Goal: Information Seeking & Learning: Learn about a topic

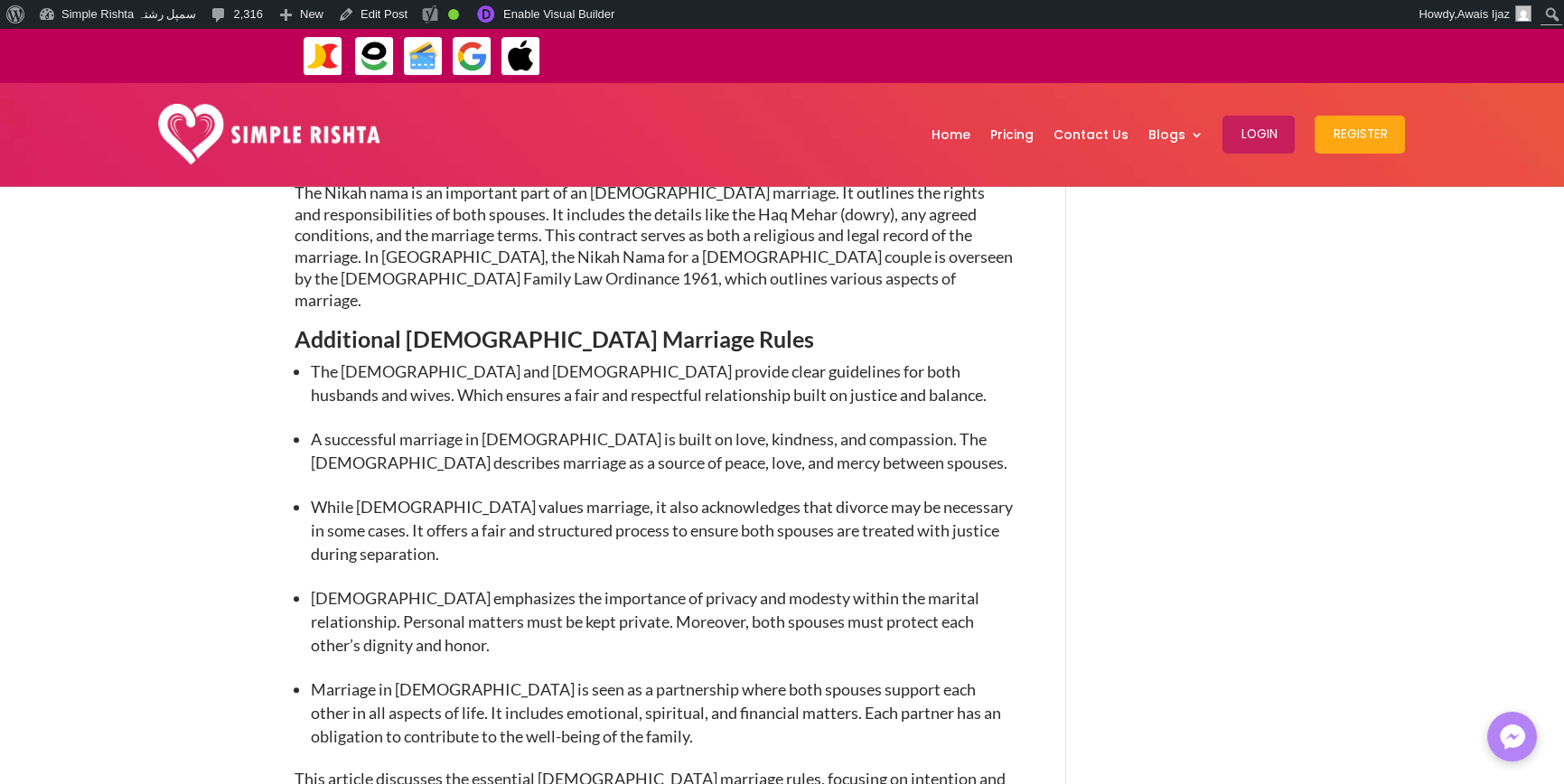
scroll to position [4032, 0]
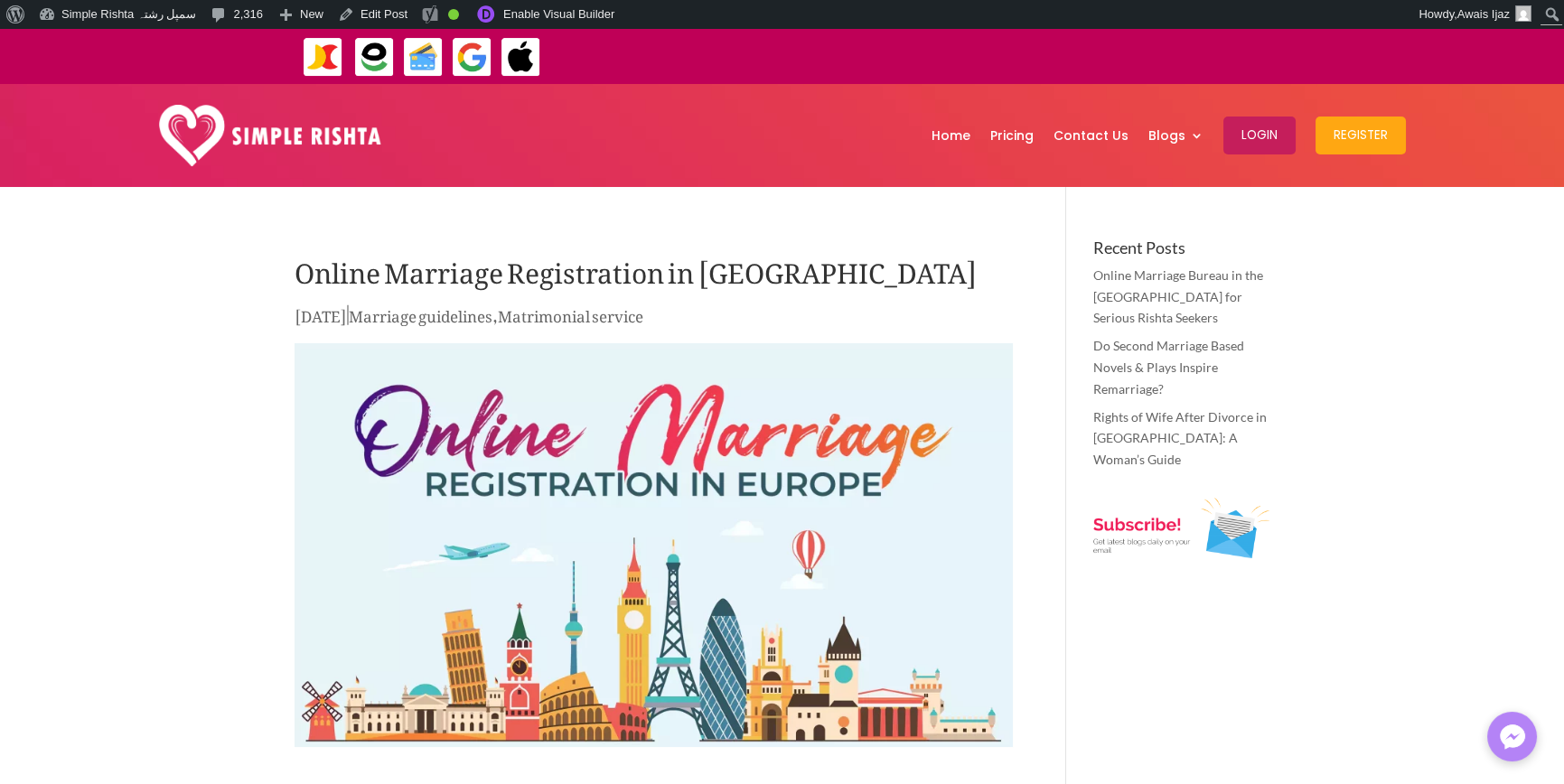
click at [665, 177] on div "Home Pricing Contact Us Blogs English Blog Urdu Blog Login Register Home Pricin…" at bounding box center [907, 136] width 998 height 94
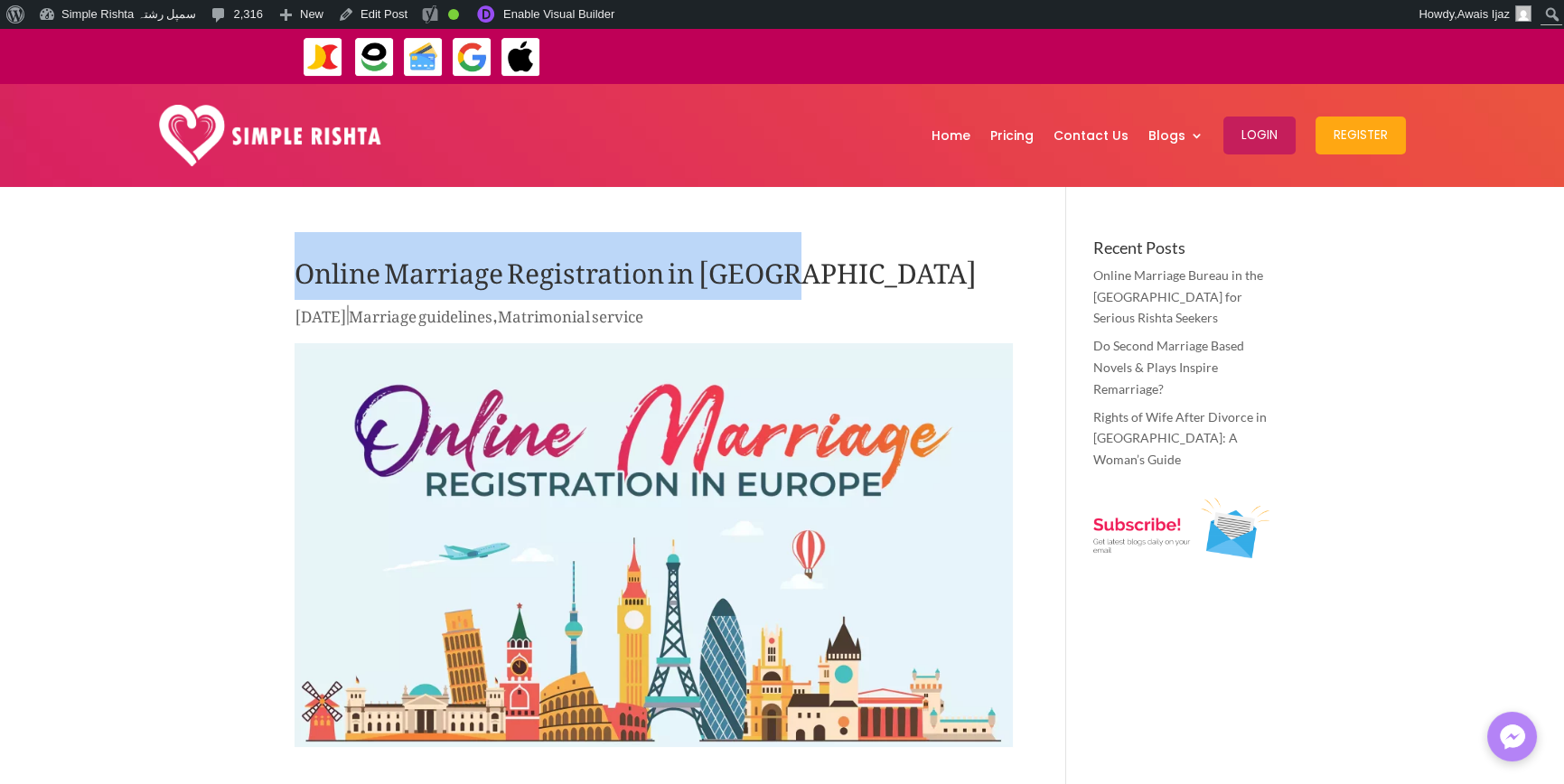
drag, startPoint x: 246, startPoint y: 282, endPoint x: 853, endPoint y: 248, distance: 608.0
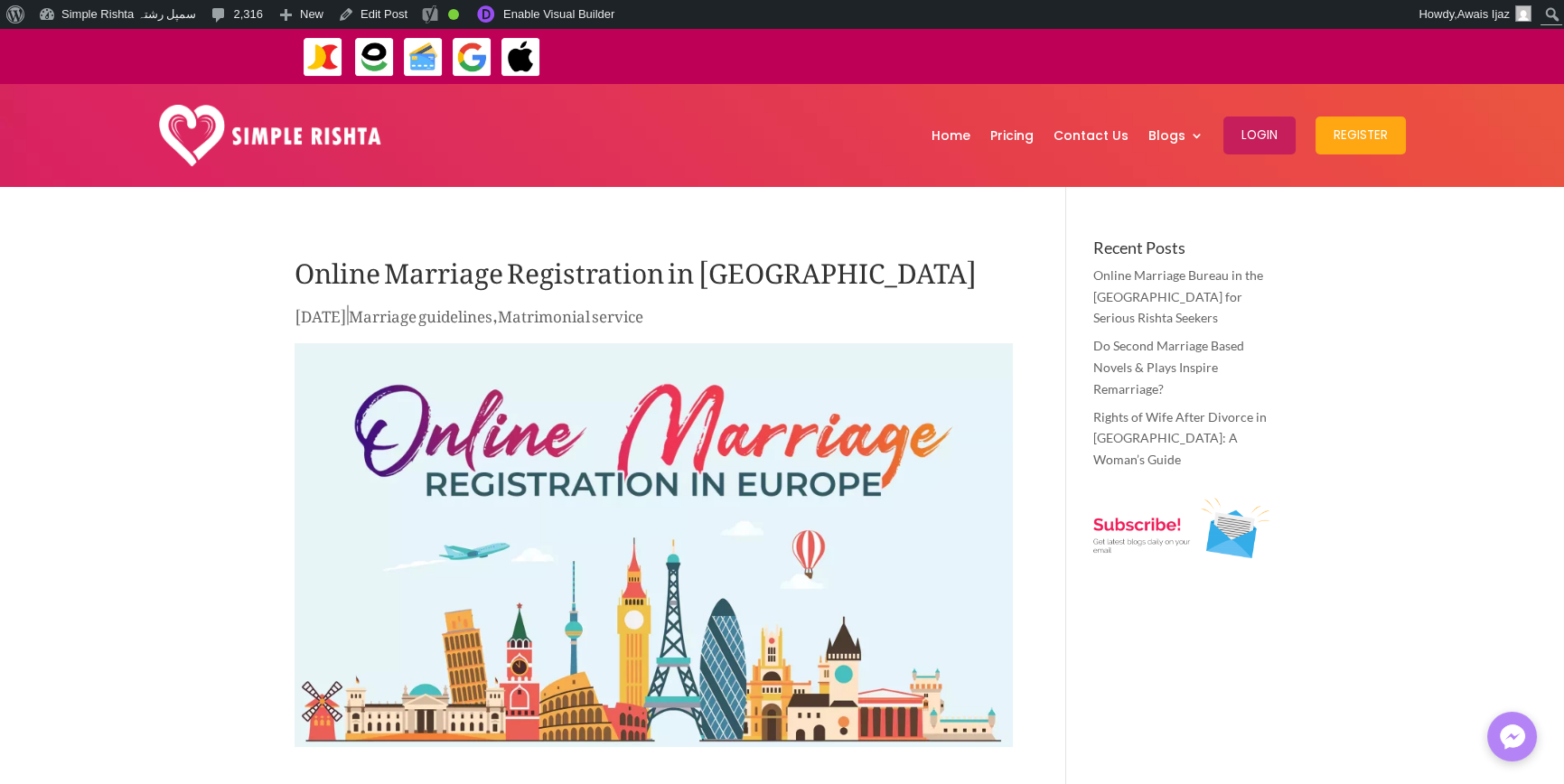
click at [866, 302] on p "May 3, 2023 | Marriage guidelines , Matrimonial service" at bounding box center [653, 320] width 718 height 35
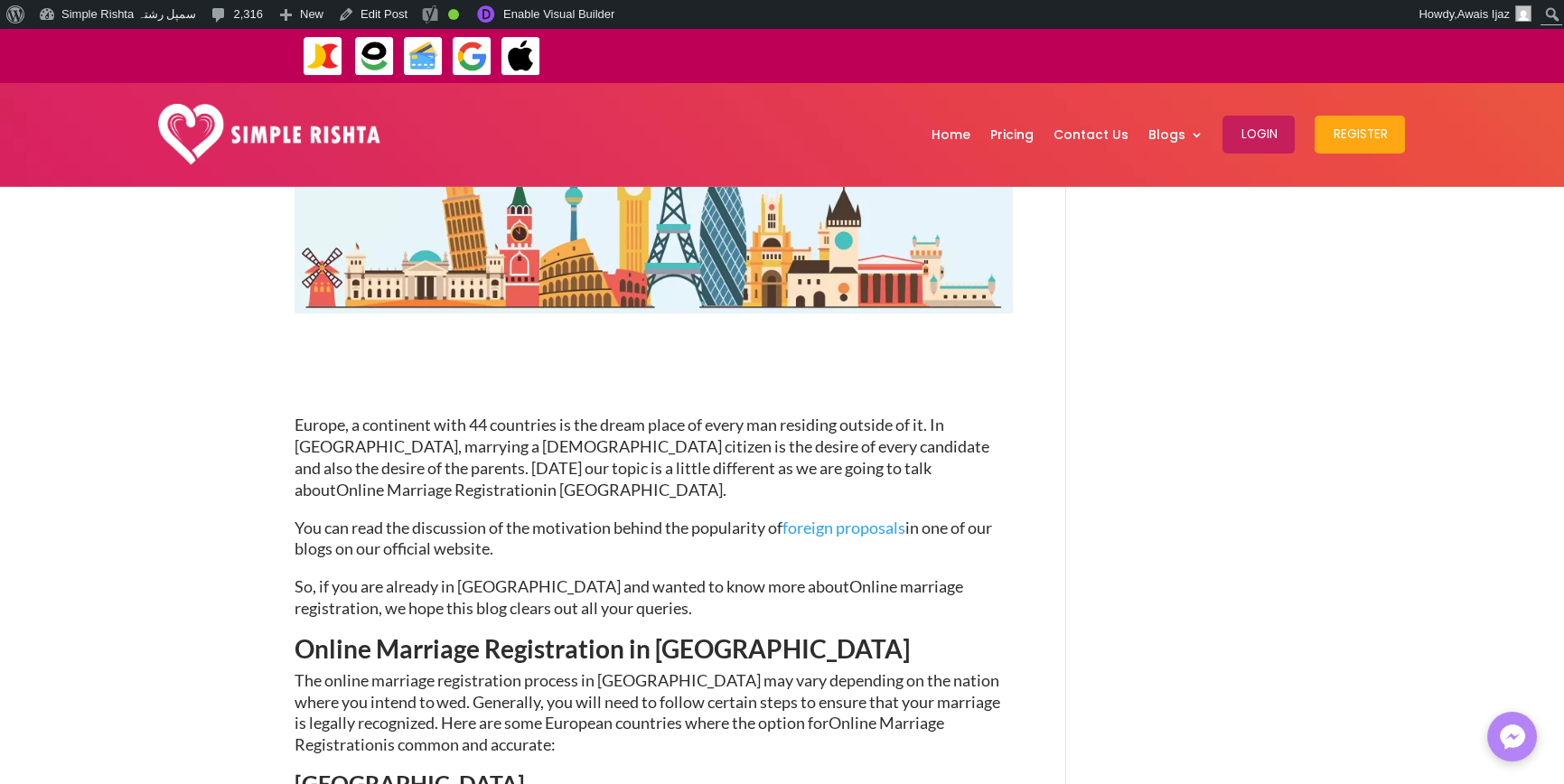
scroll to position [633, 0]
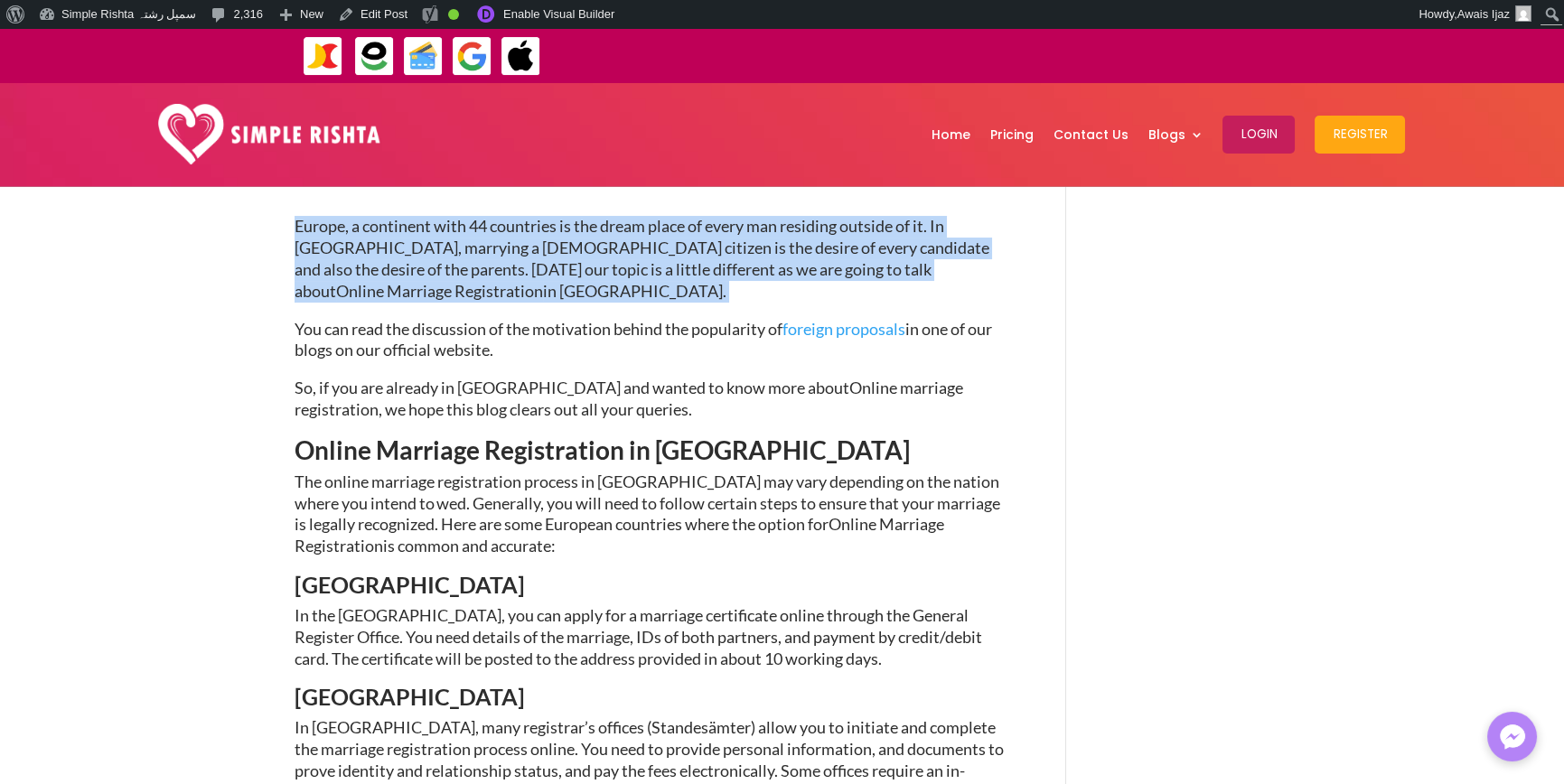
drag, startPoint x: 283, startPoint y: 218, endPoint x: 432, endPoint y: 309, distance: 174.6
click at [356, 307] on p "Europe, a continent with 44 countries is the dream place of every man residing …" at bounding box center [653, 267] width 718 height 102
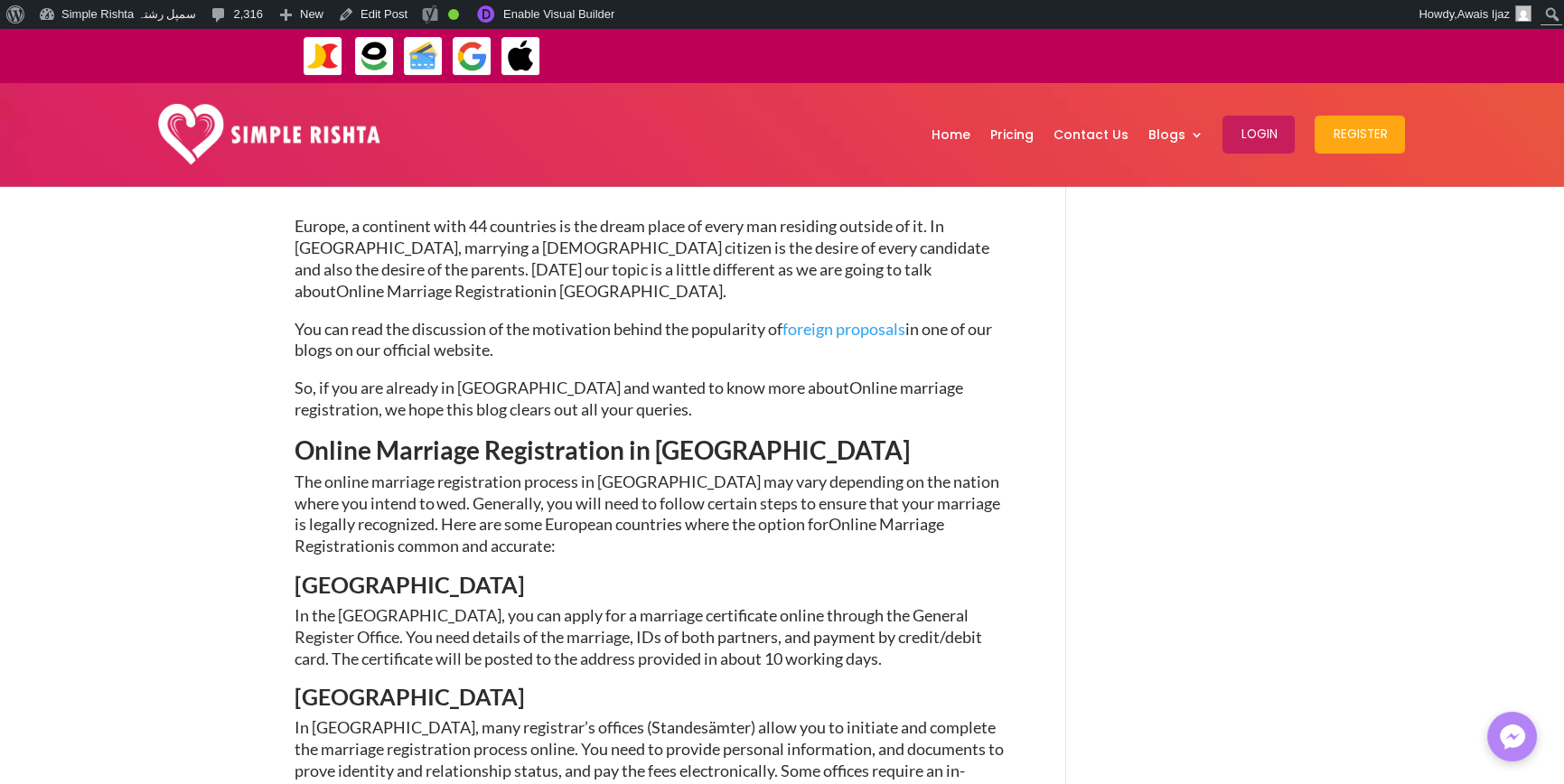
click at [543, 292] on span "in Europe." at bounding box center [635, 291] width 184 height 20
click at [397, 294] on p "Europe, a continent with 44 countries is the dream place of every man residing …" at bounding box center [653, 267] width 718 height 102
click at [381, 460] on span "Online Marriage Registration in Europe" at bounding box center [602, 450] width 616 height 31
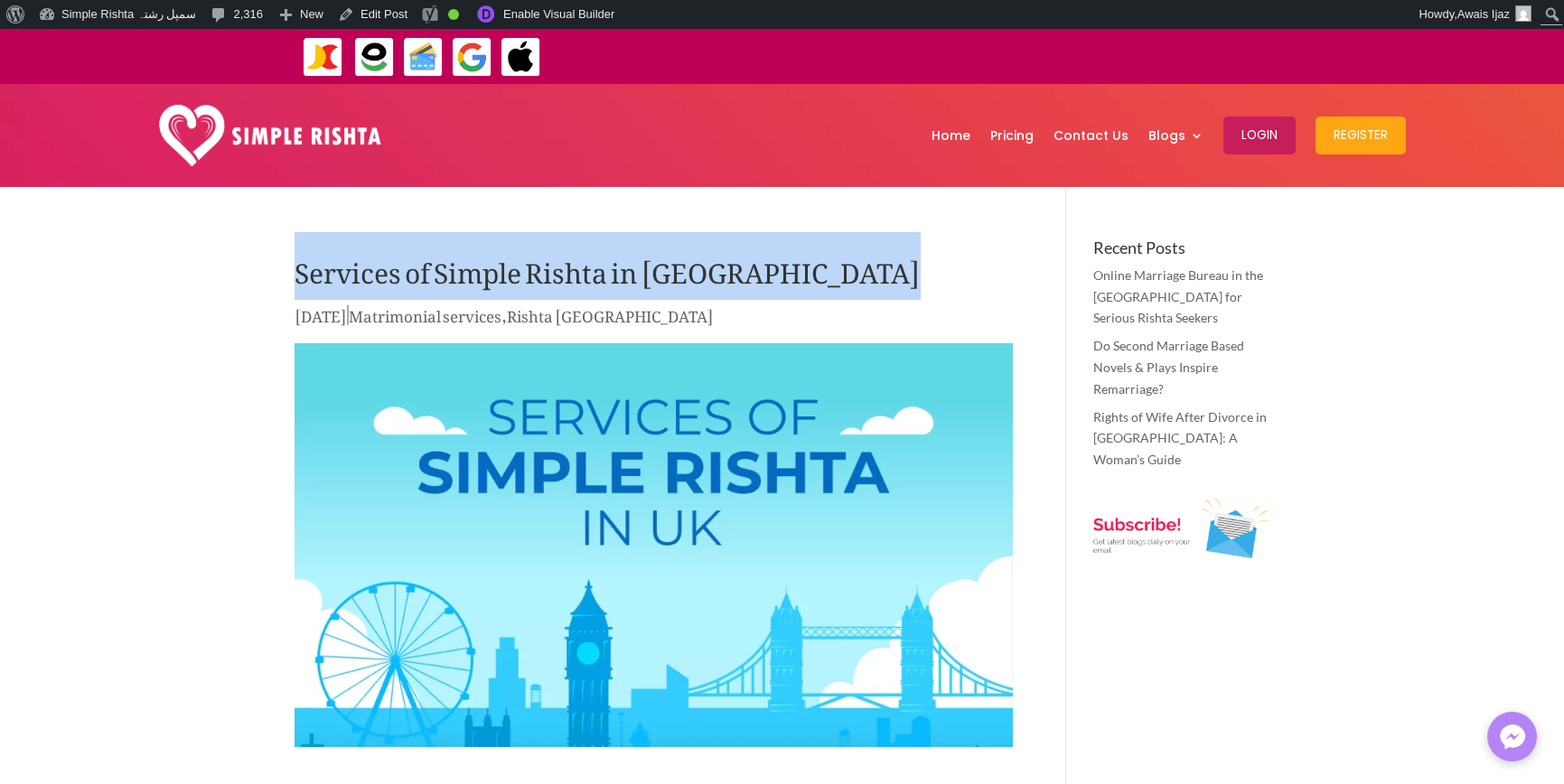
drag, startPoint x: 238, startPoint y: 264, endPoint x: 849, endPoint y: 286, distance: 611.4
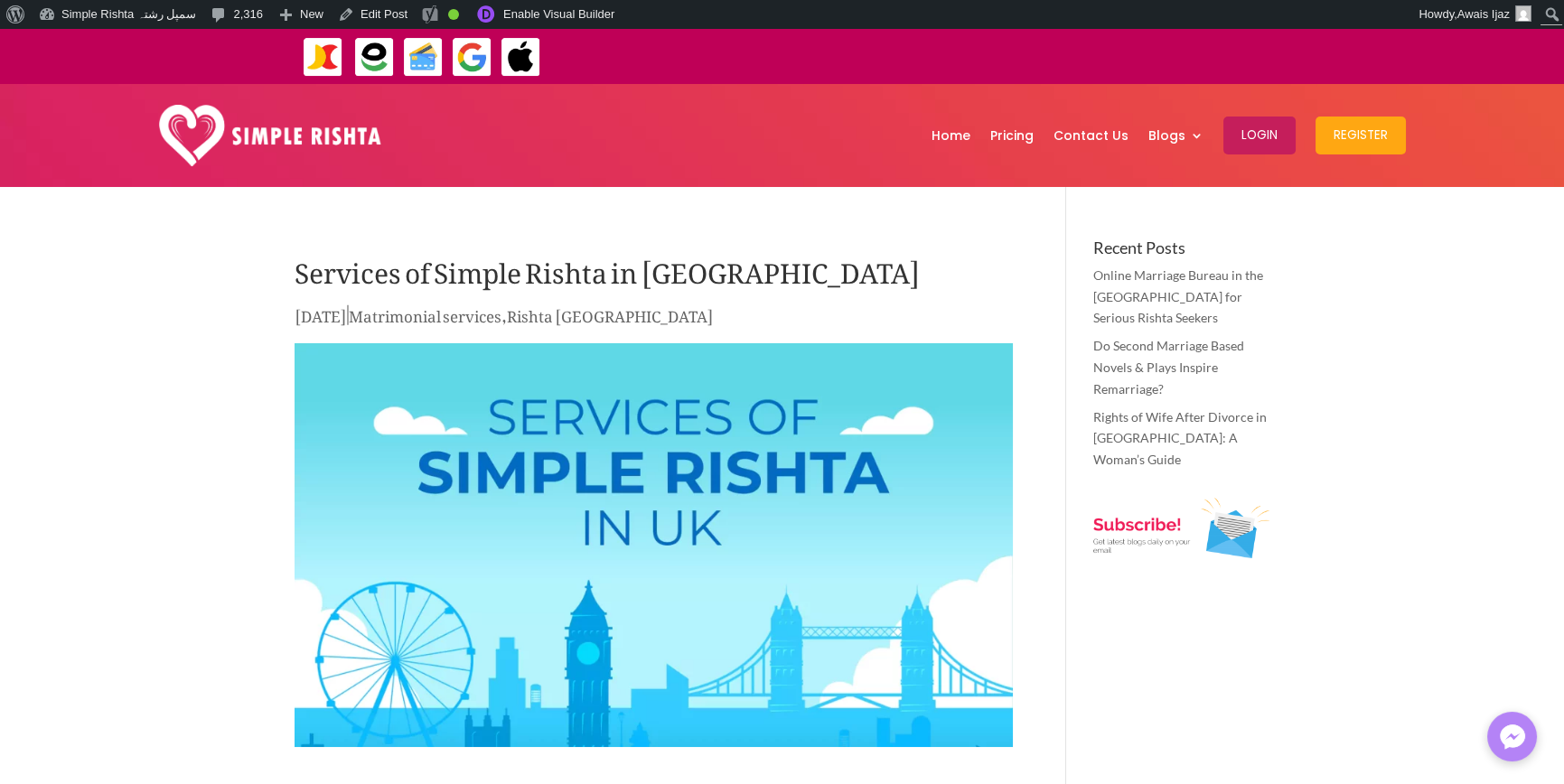
click at [648, 272] on h1 "Services of Simple Rishta in UK" at bounding box center [653, 271] width 718 height 63
click at [850, 296] on h1 "Services of Simple Rishta in UK" at bounding box center [653, 271] width 718 height 63
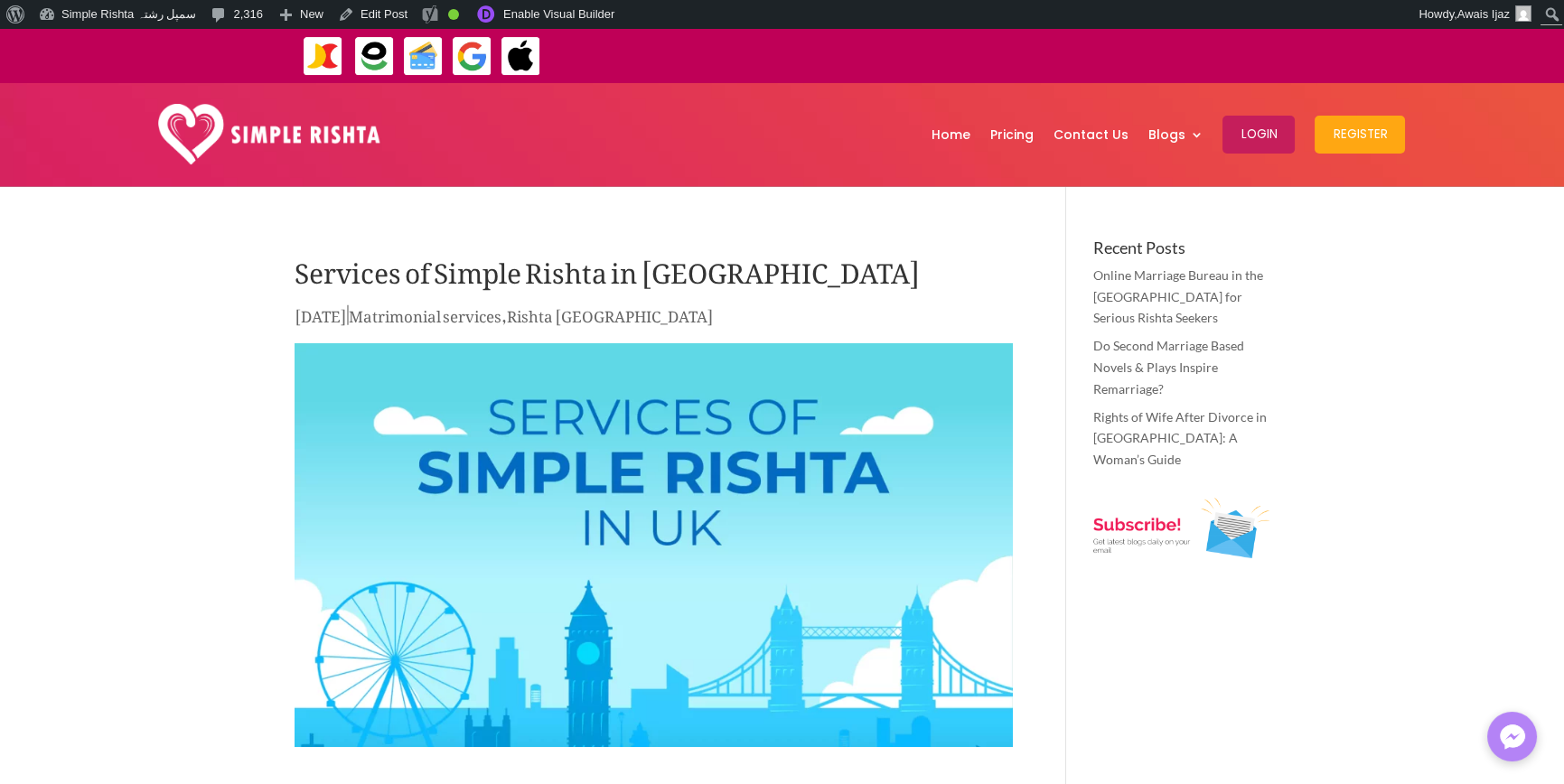
scroll to position [642, 0]
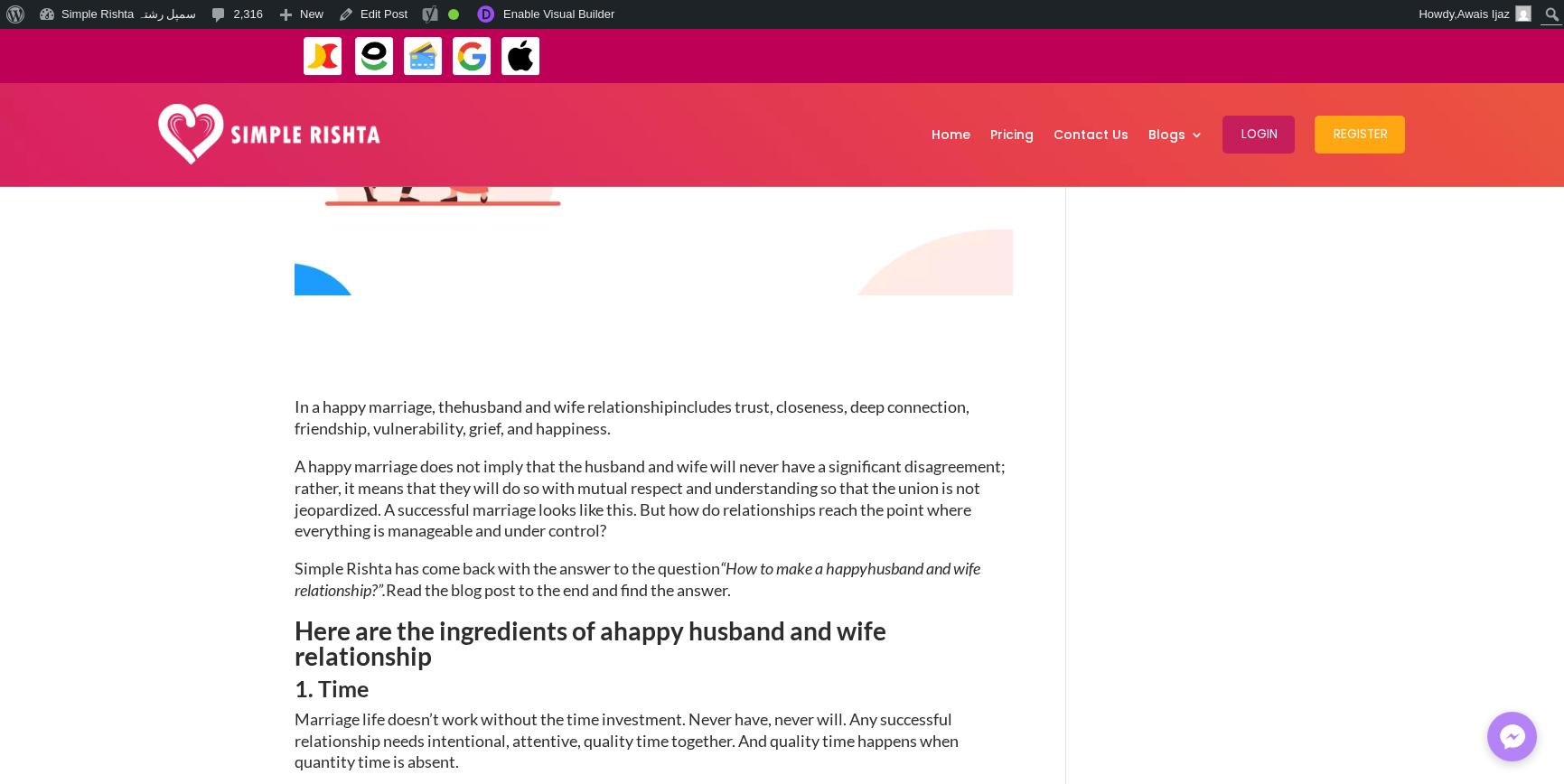
click at [717, 492] on span "A happy marriage does not imply that the husband and wife will never have a sig…" at bounding box center [649, 498] width 711 height 84
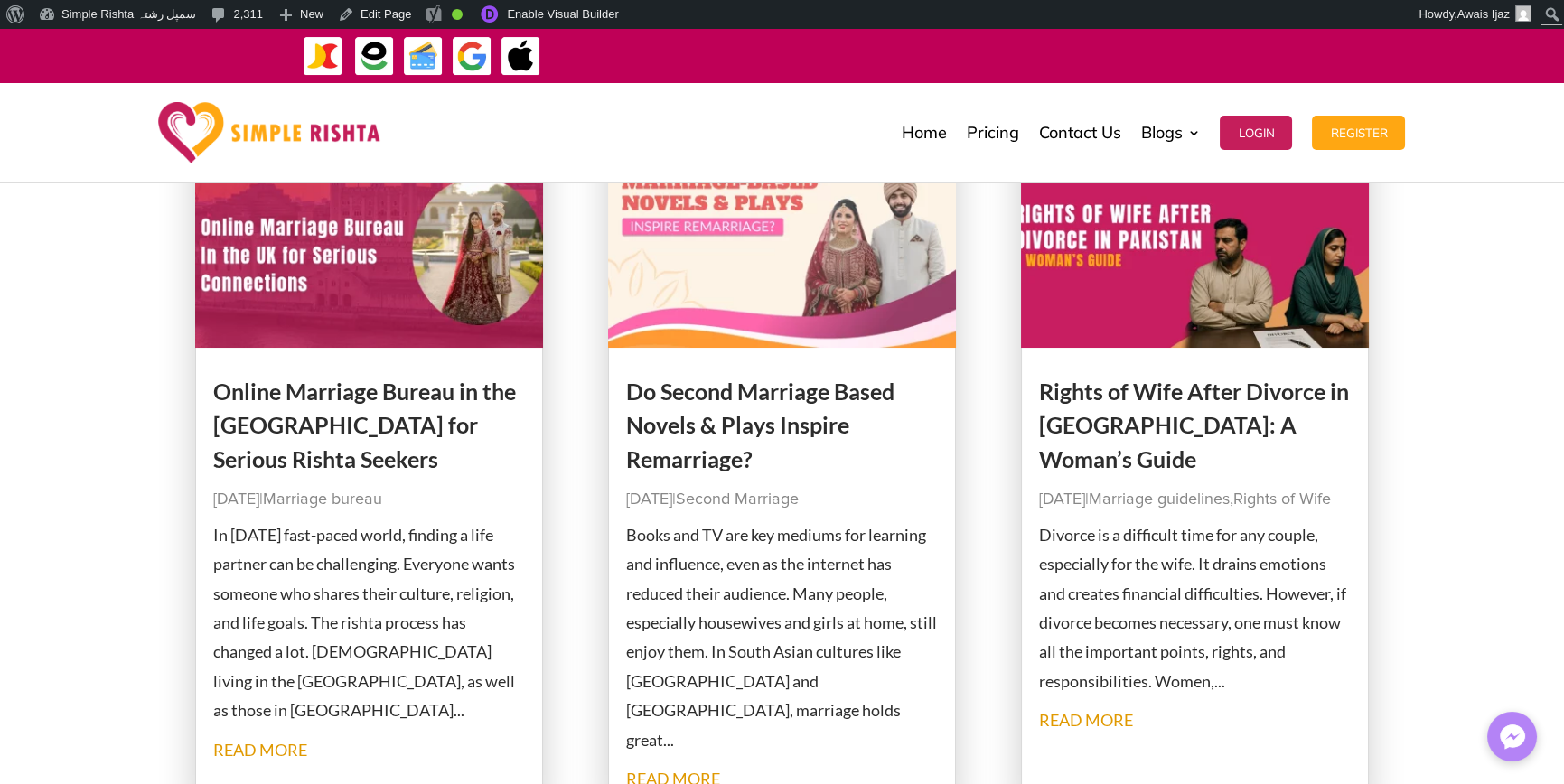
scroll to position [271, 0]
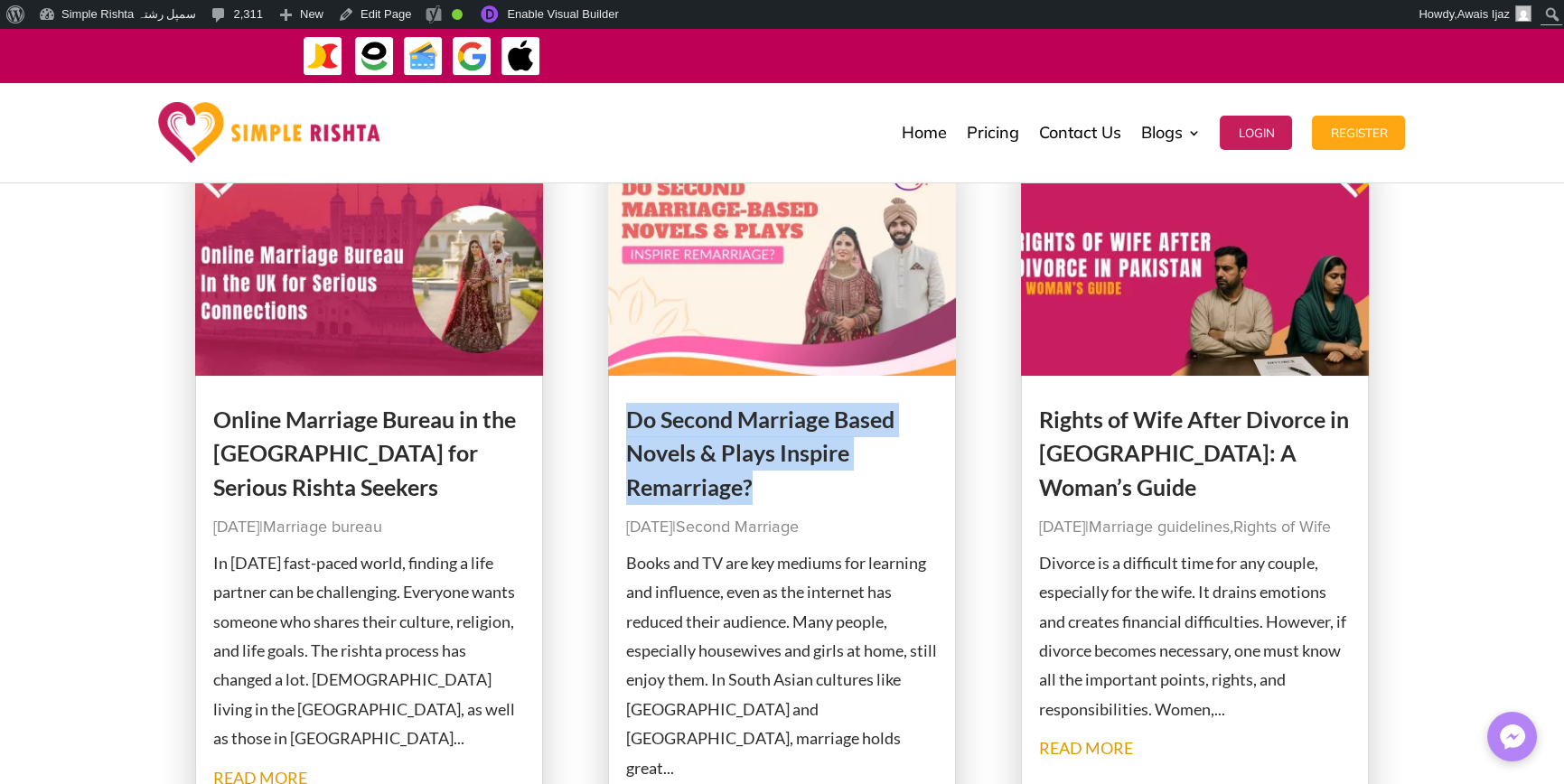
drag, startPoint x: 610, startPoint y: 397, endPoint x: 821, endPoint y: 505, distance: 237.0
click at [821, 505] on article "Do Second Marriage Based Novels & Plays Inspire Remarriage? [DATE] | Second Mar…" at bounding box center [782, 503] width 349 height 690
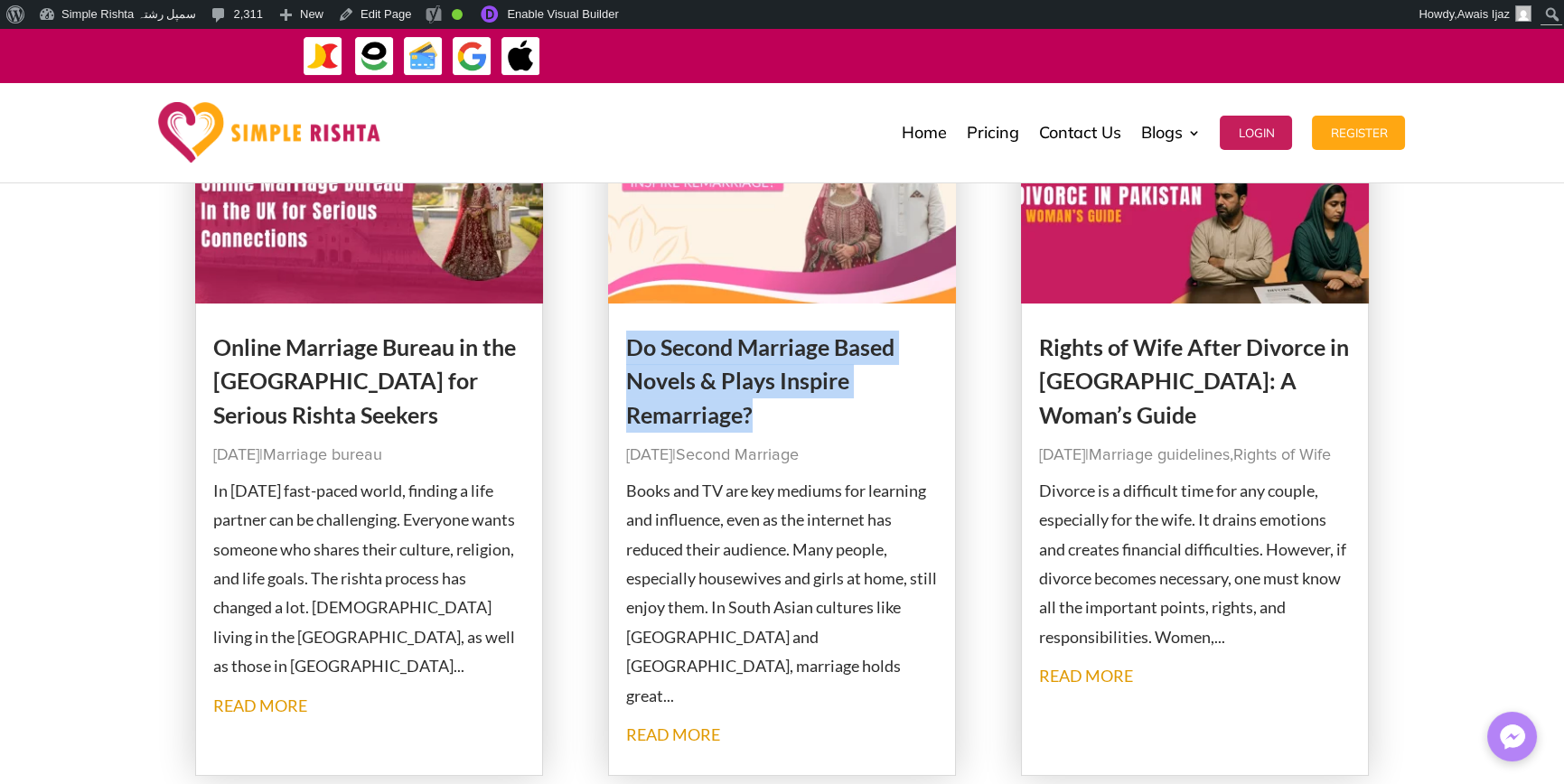
scroll to position [452, 0]
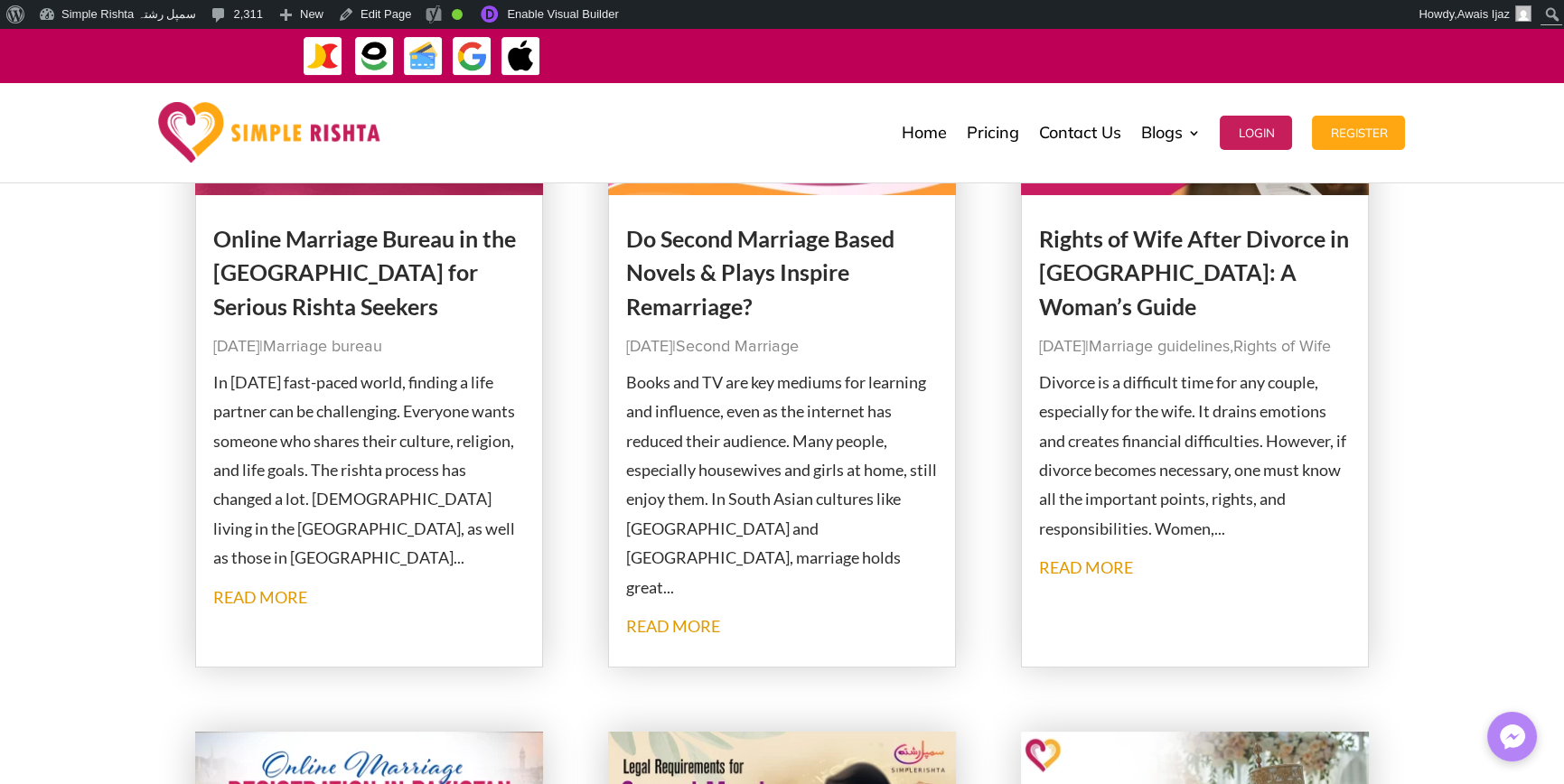
click at [366, 495] on p "In [DATE] fast-paced world, finding a life partner can be challenging. Everyone…" at bounding box center [369, 470] width 312 height 206
click at [357, 499] on p "In [DATE] fast-paced world, finding a life partner can be challenging. Everyone…" at bounding box center [369, 470] width 312 height 206
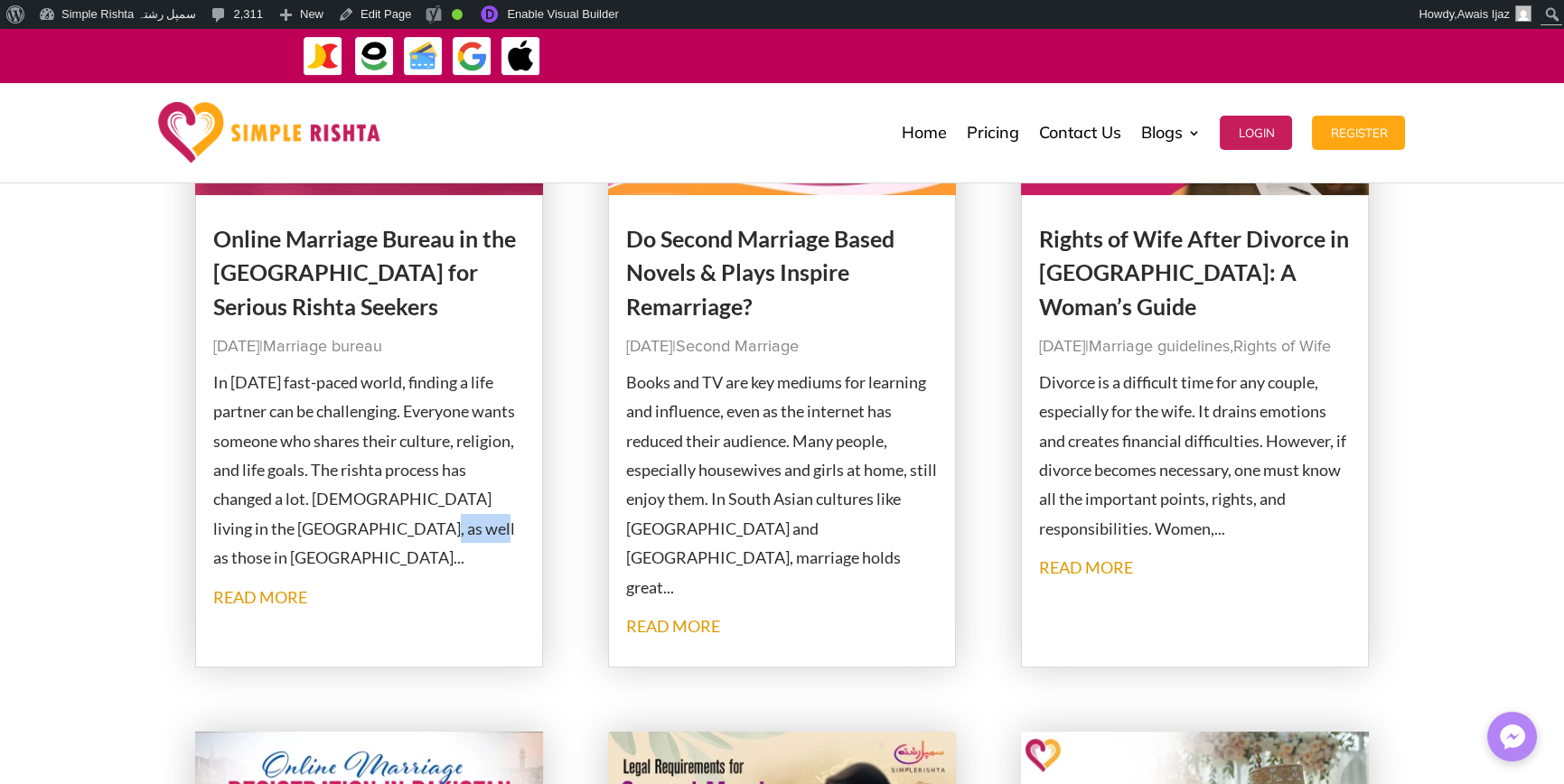
click at [357, 499] on p "In [DATE] fast-paced world, finding a life partner can be challenging. Everyone…" at bounding box center [369, 470] width 312 height 206
click at [367, 495] on p "In [DATE] fast-paced world, finding a life partner can be challenging. Everyone…" at bounding box center [369, 470] width 312 height 206
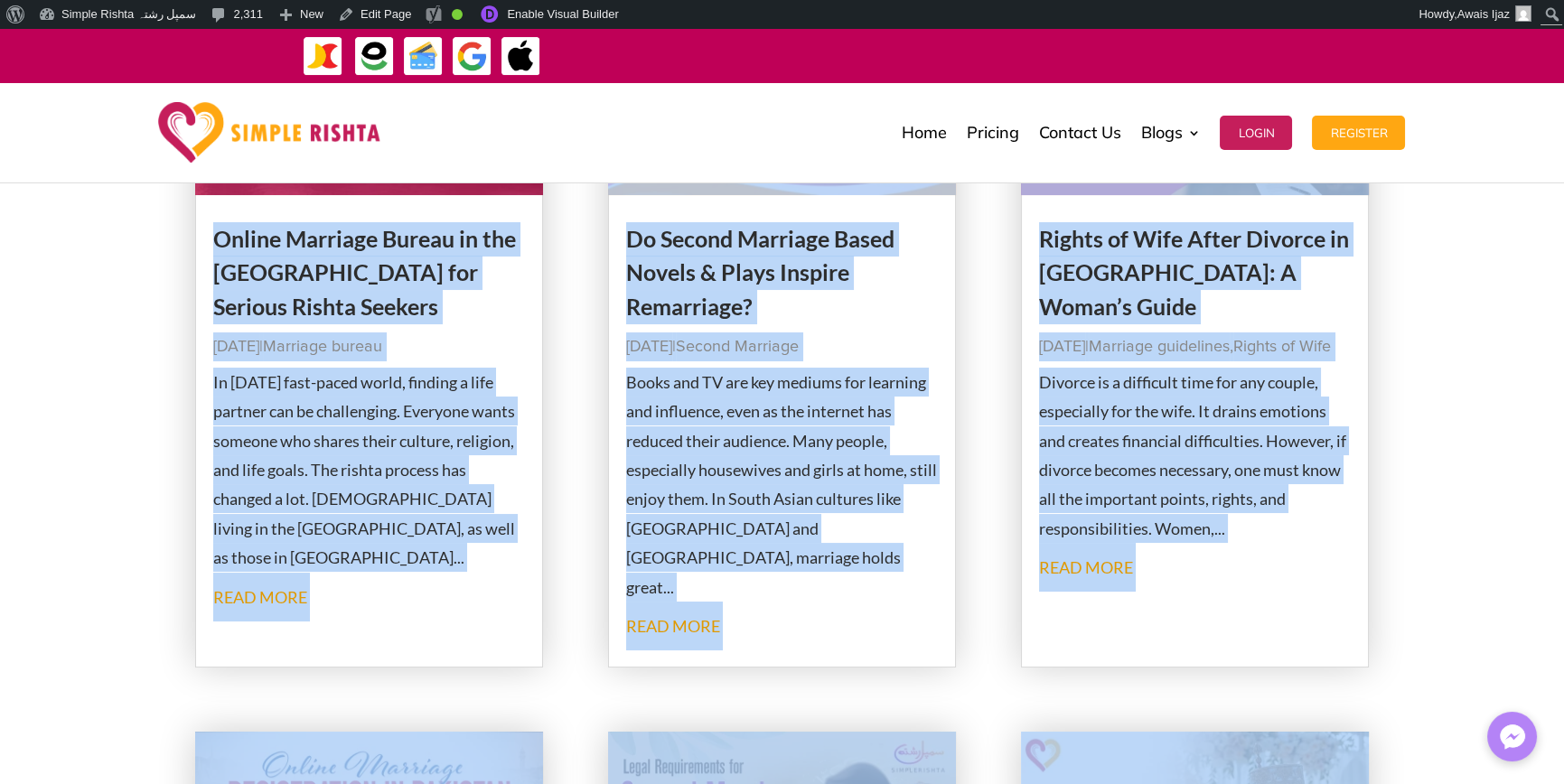
drag, startPoint x: 206, startPoint y: 216, endPoint x: 550, endPoint y: 245, distance: 345.2
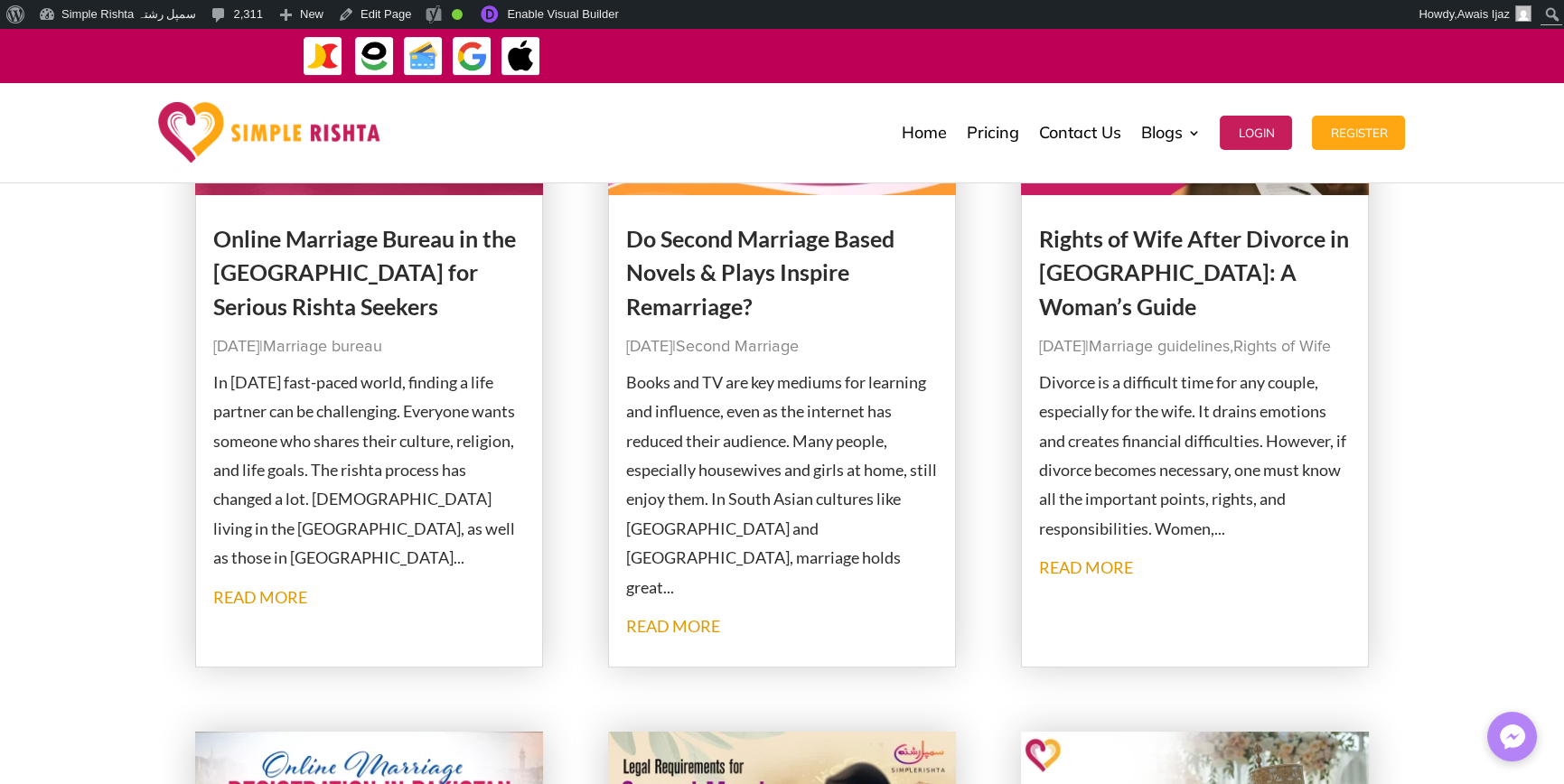
click at [357, 498] on p "In [DATE] fast-paced world, finding a life partner can be challenging. Everyone…" at bounding box center [369, 470] width 312 height 206
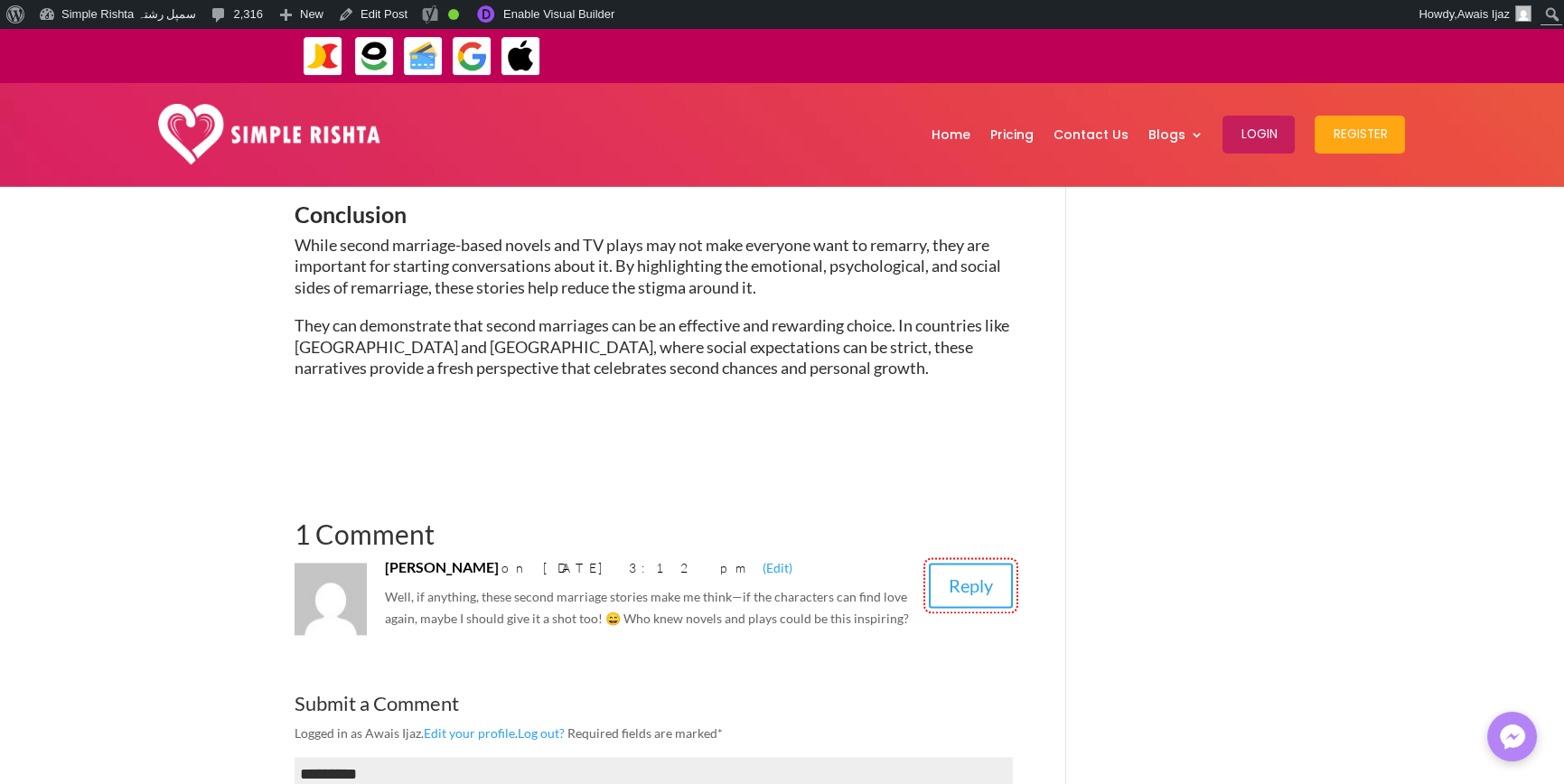
scroll to position [6652, 0]
